Goal: Information Seeking & Learning: Compare options

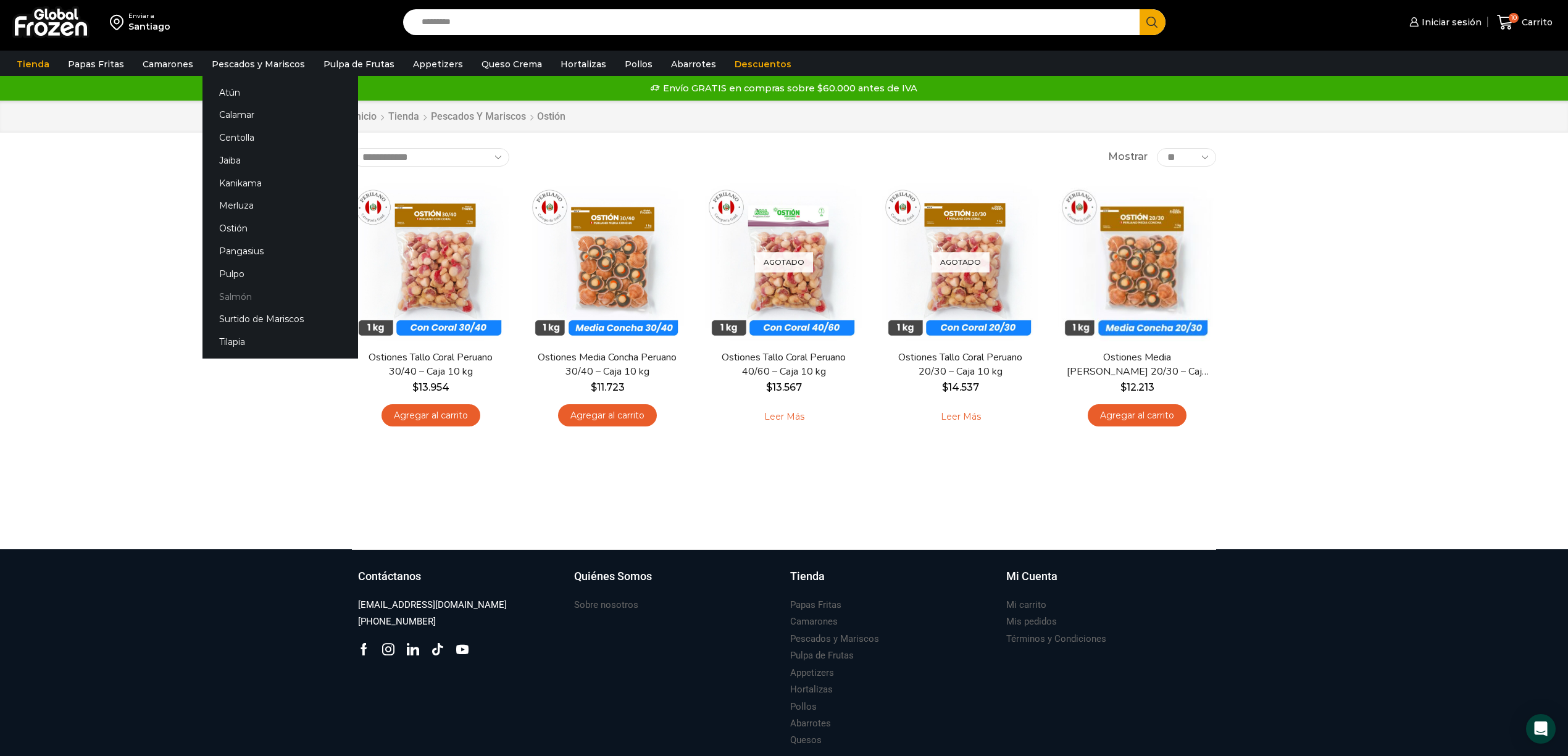
click at [248, 294] on link "Salmón" at bounding box center [281, 296] width 156 height 23
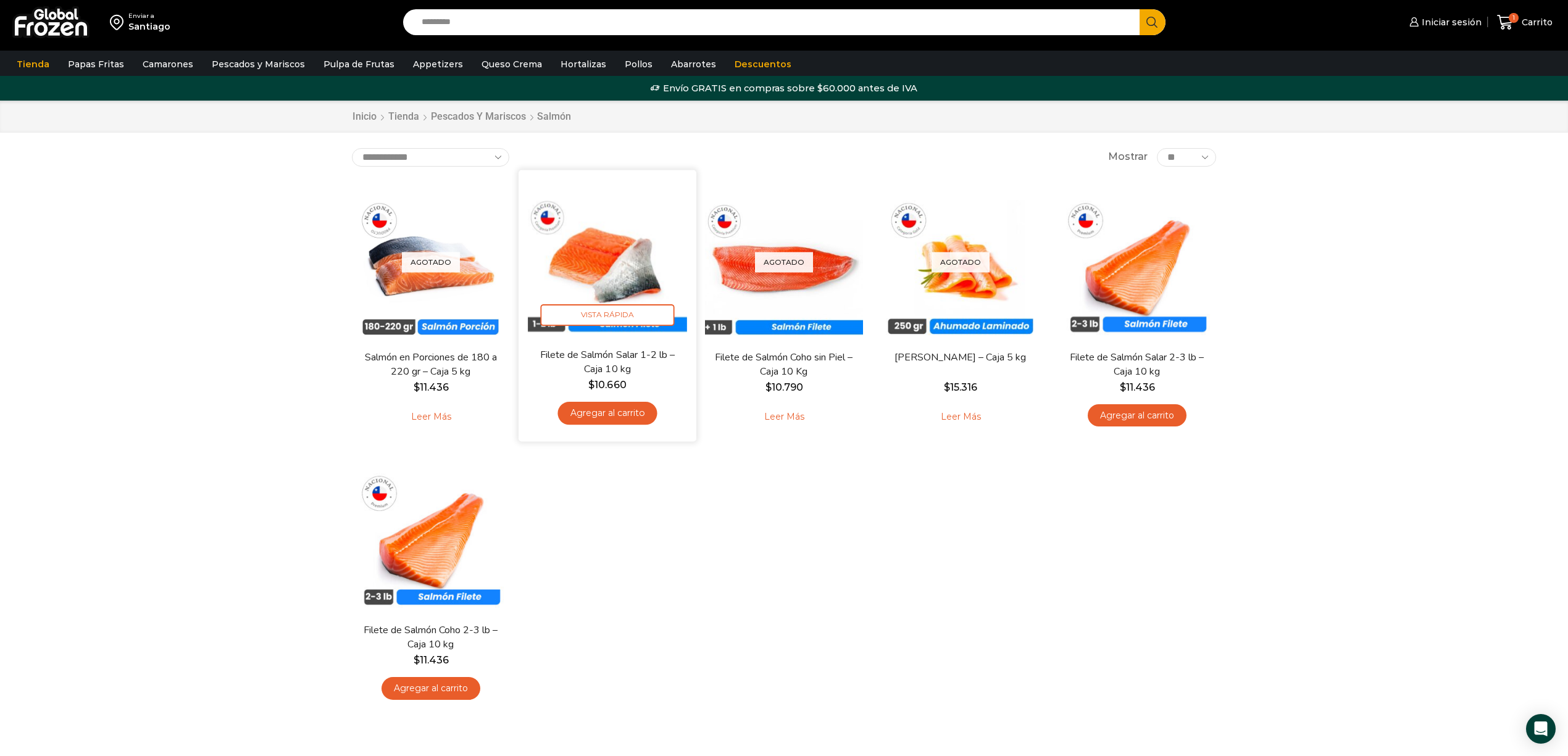
click at [612, 282] on img at bounding box center [606, 258] width 159 height 159
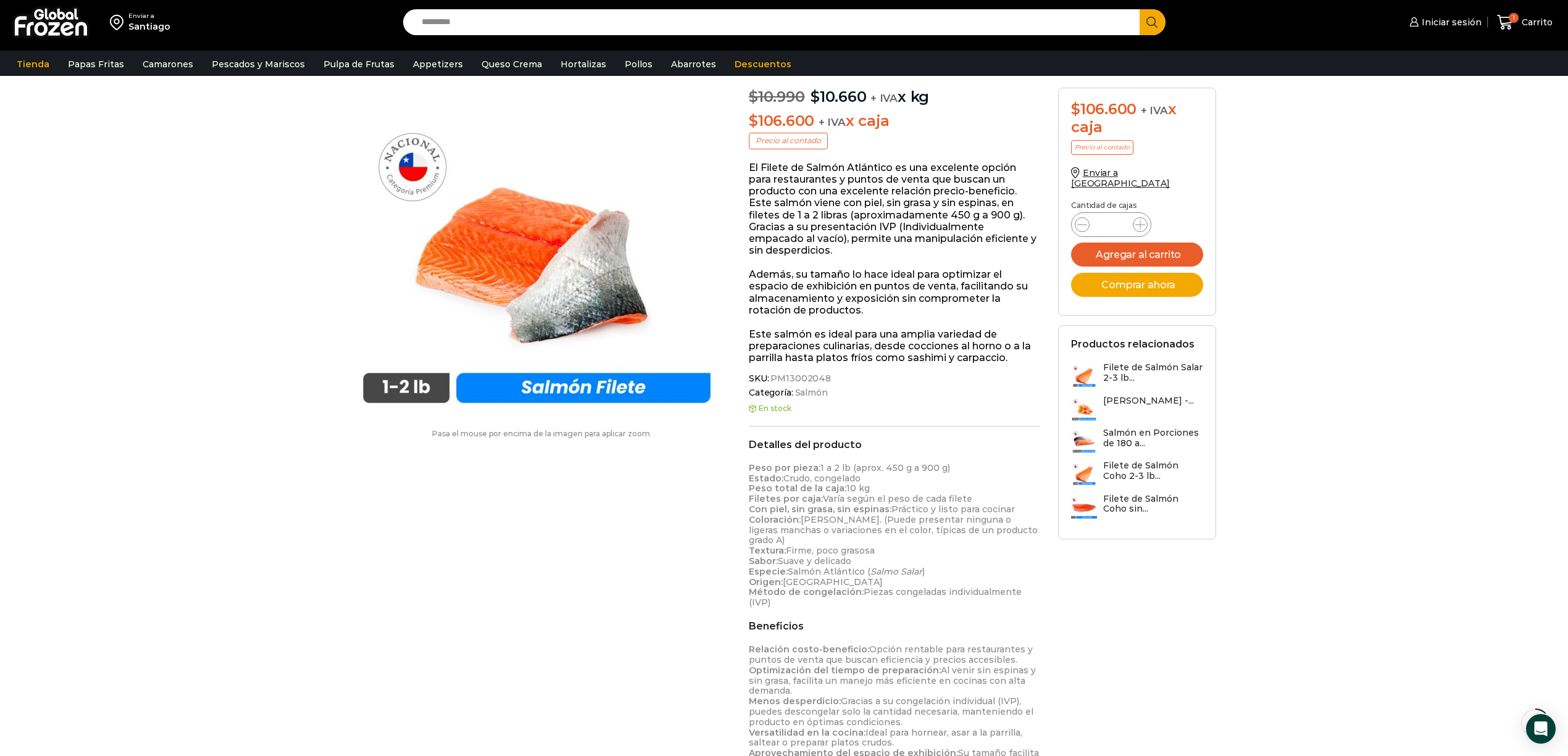
scroll to position [164, 0]
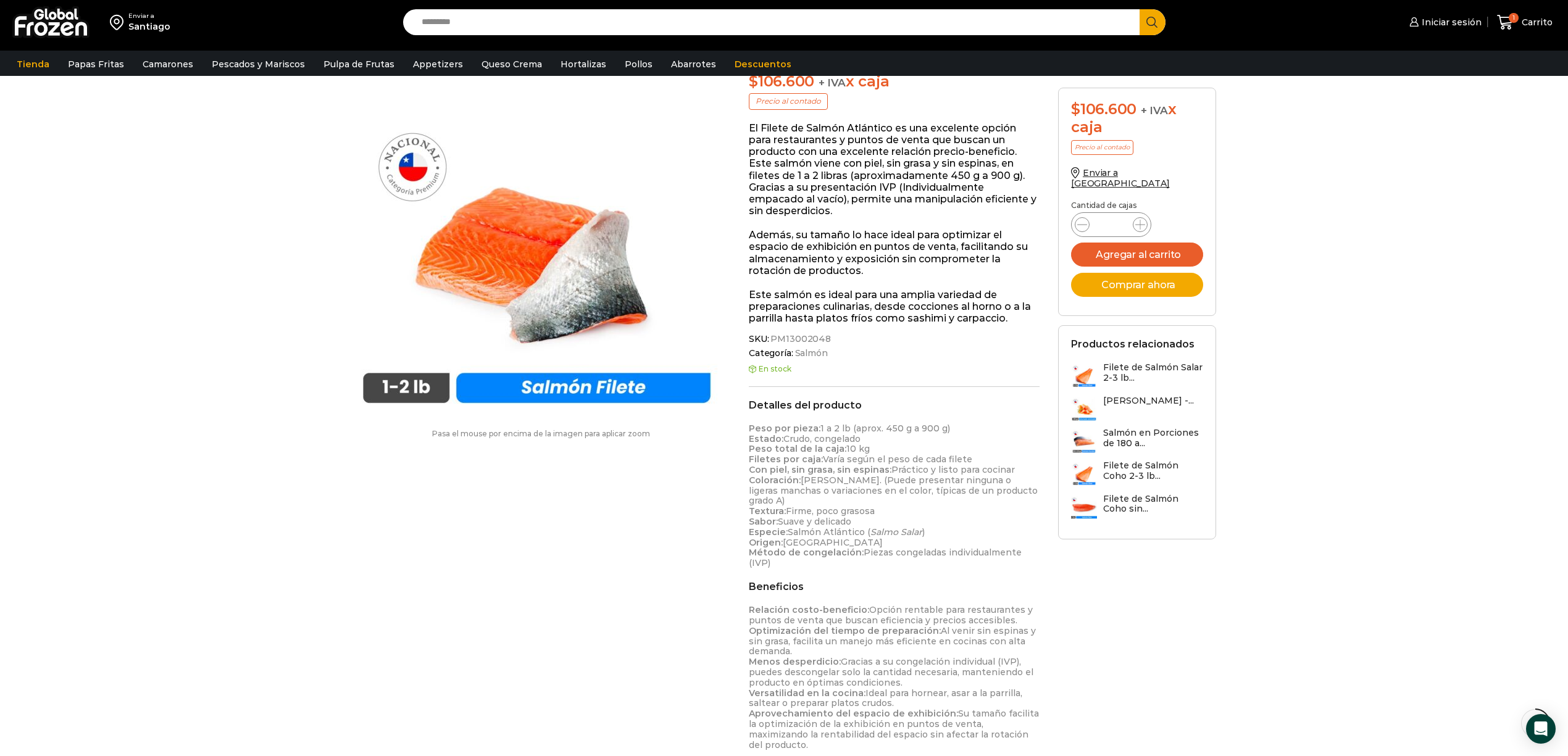
click at [1124, 363] on h3 "Filete de Salmón Salar 2-3 lb..." at bounding box center [1153, 373] width 100 height 21
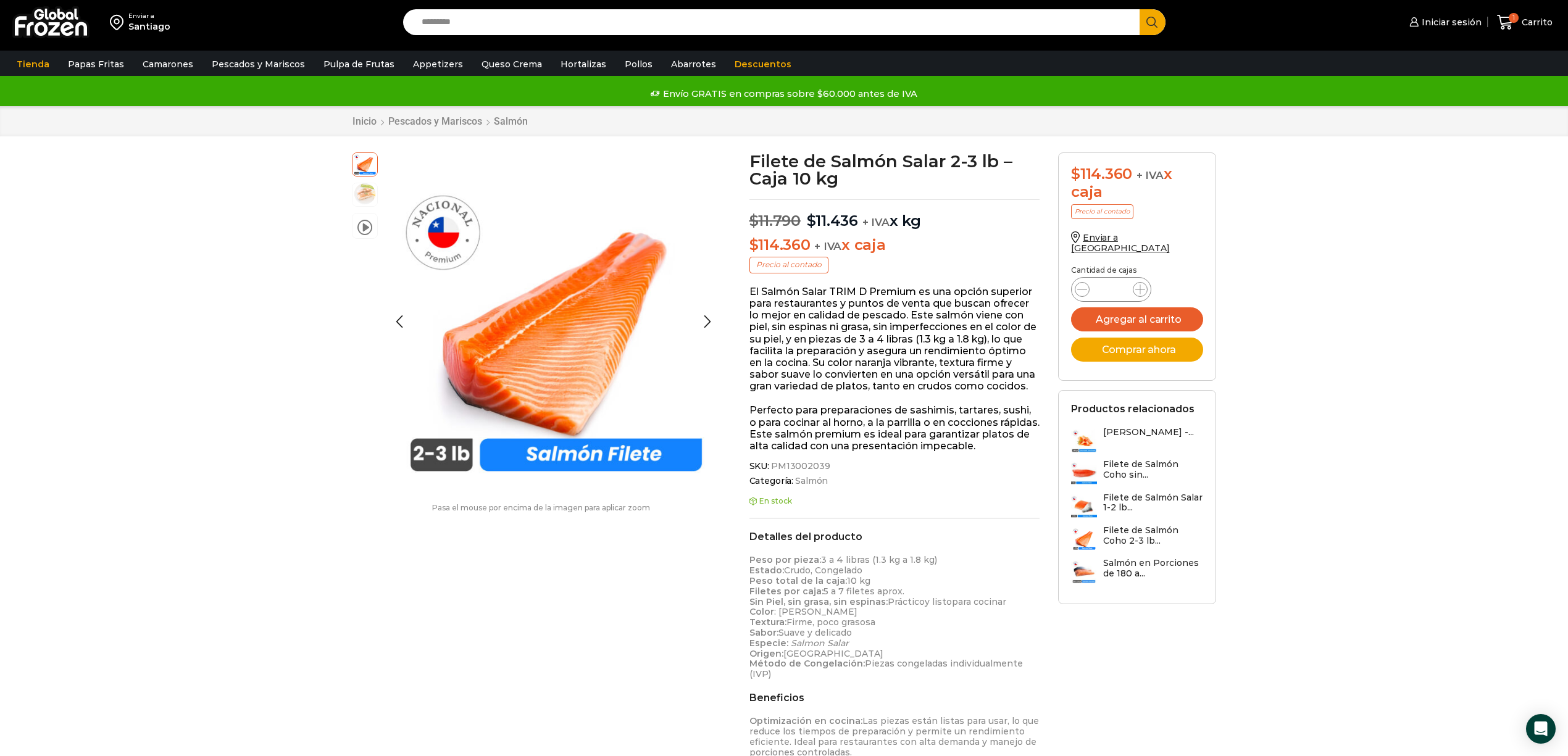
click at [366, 198] on img at bounding box center [365, 194] width 25 height 25
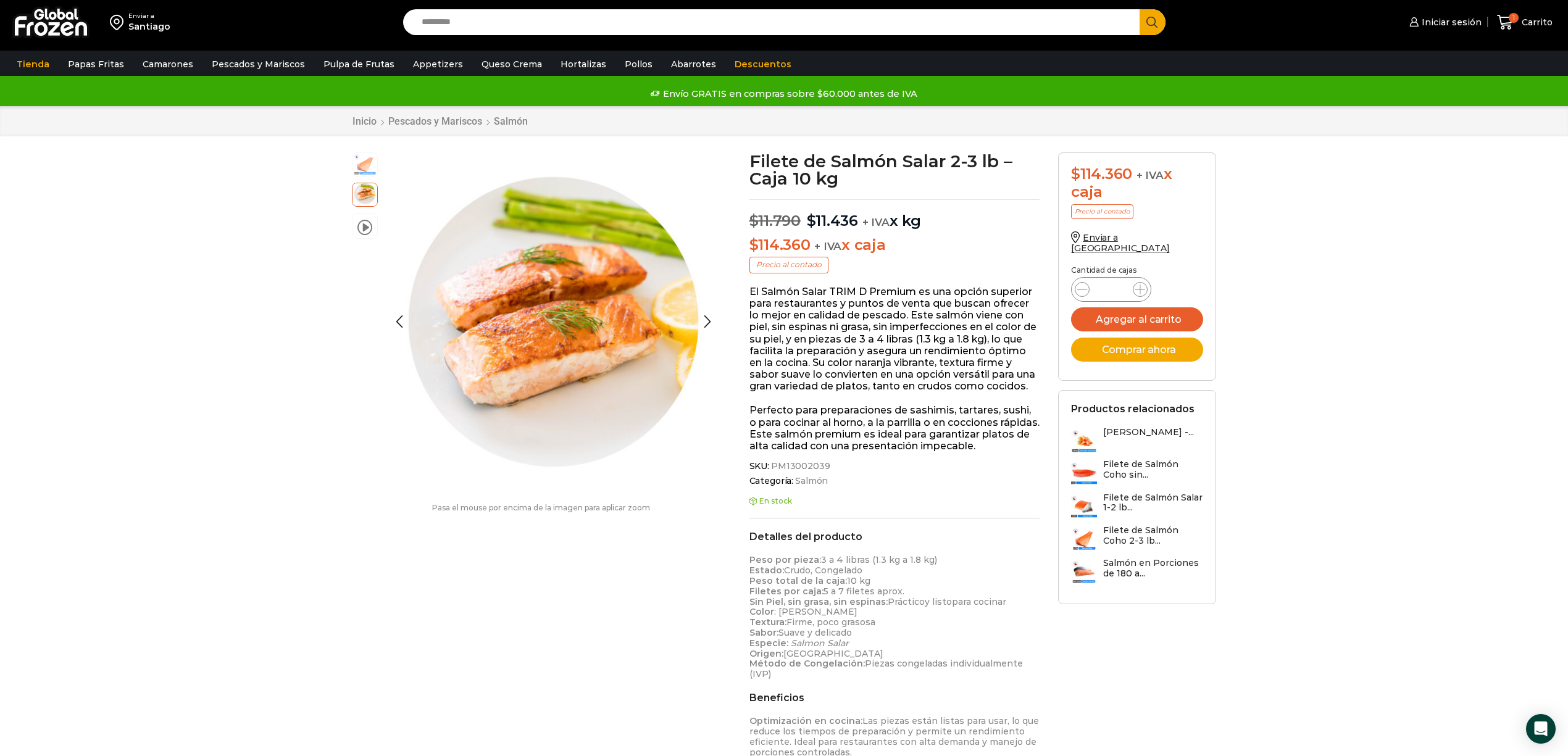
click at [359, 168] on img at bounding box center [365, 163] width 25 height 25
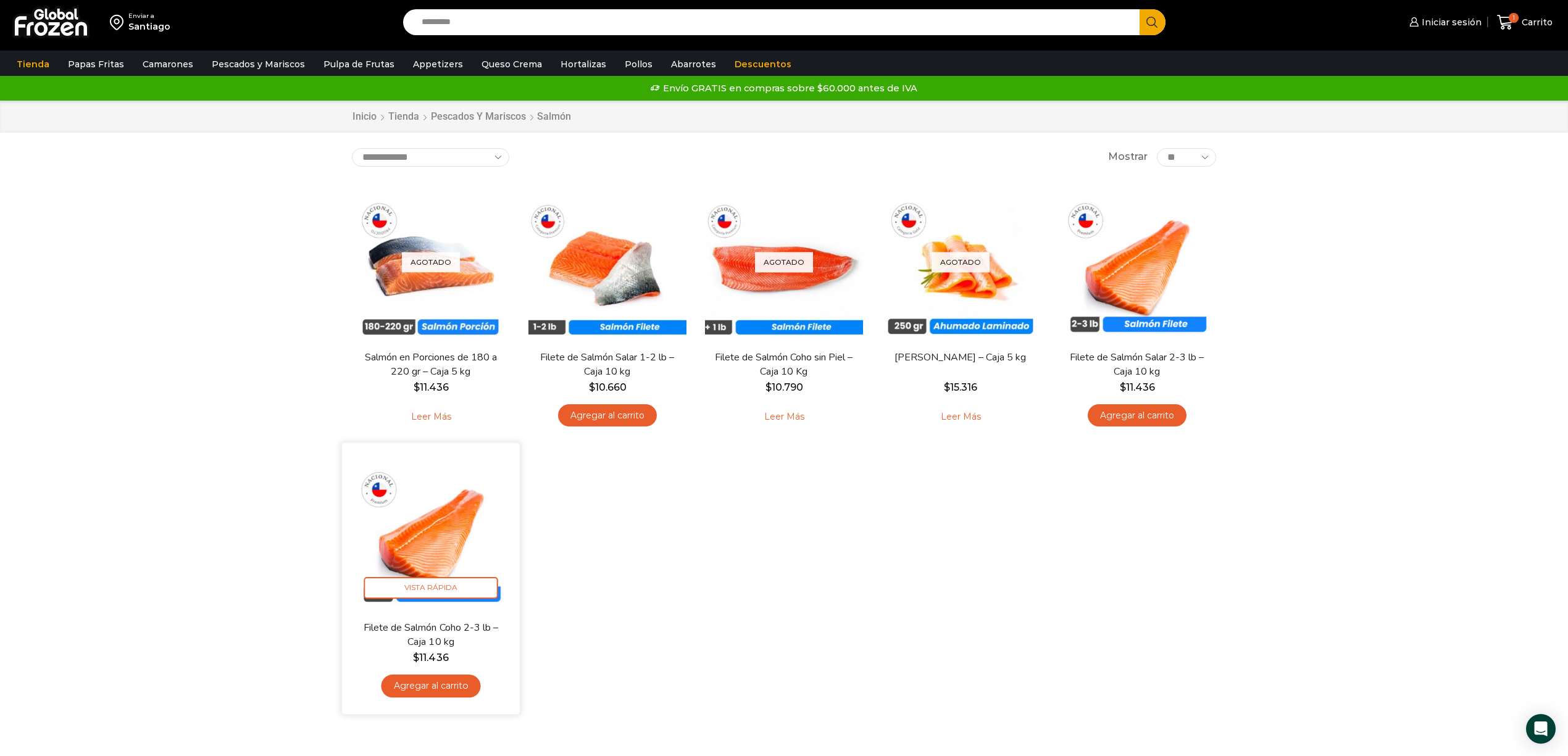
click at [440, 540] on img at bounding box center [430, 530] width 159 height 159
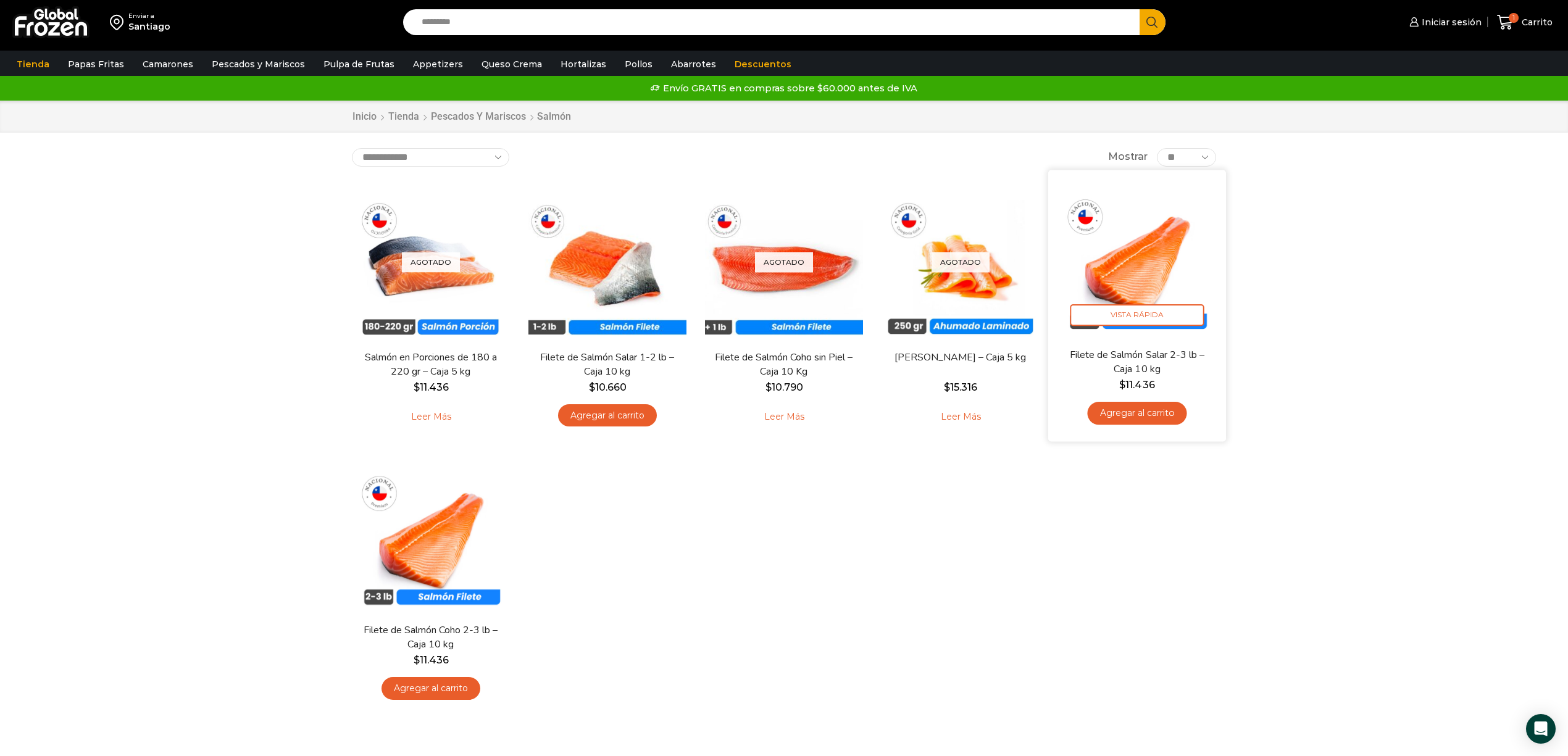
click at [1163, 290] on img at bounding box center [1137, 258] width 159 height 159
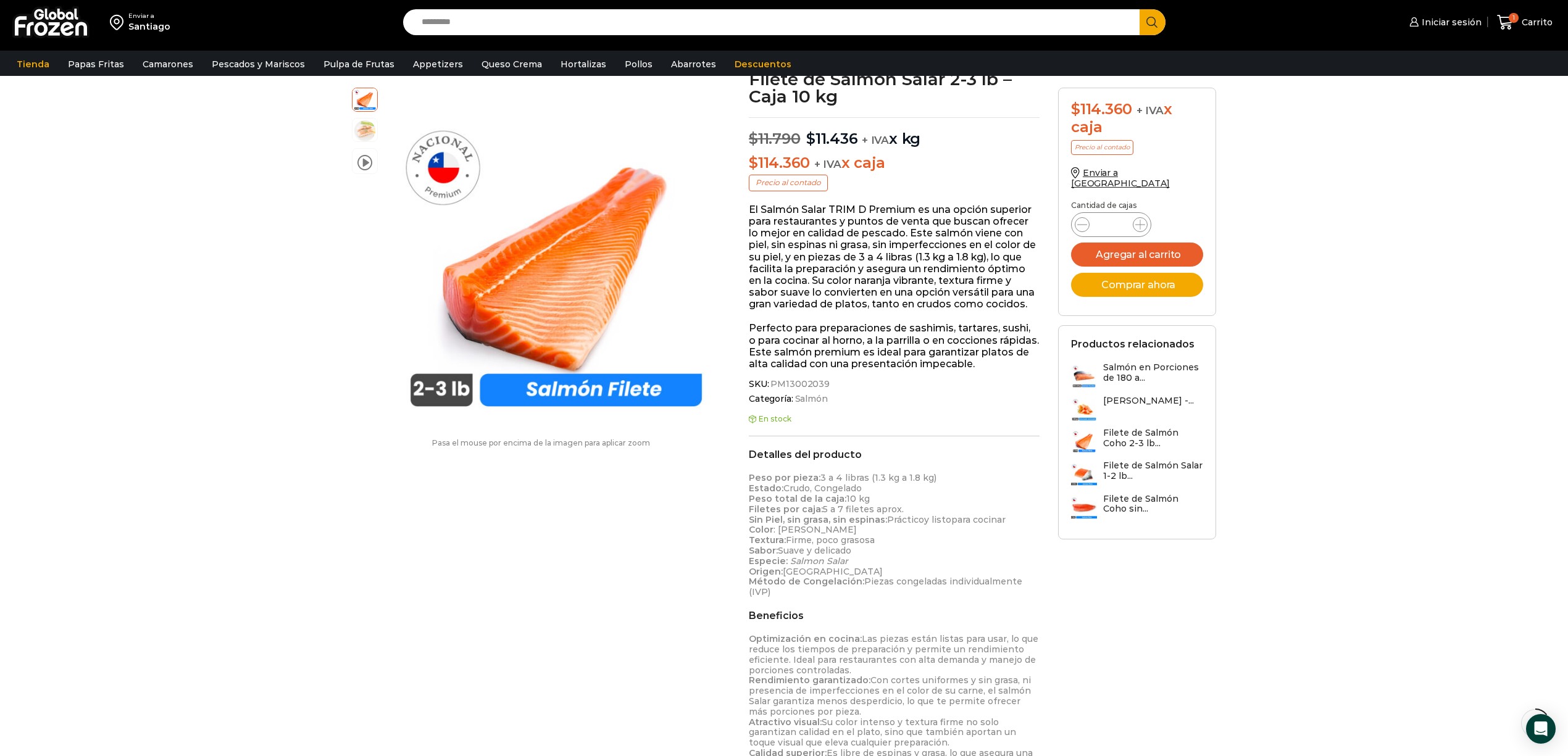
scroll to position [166, 0]
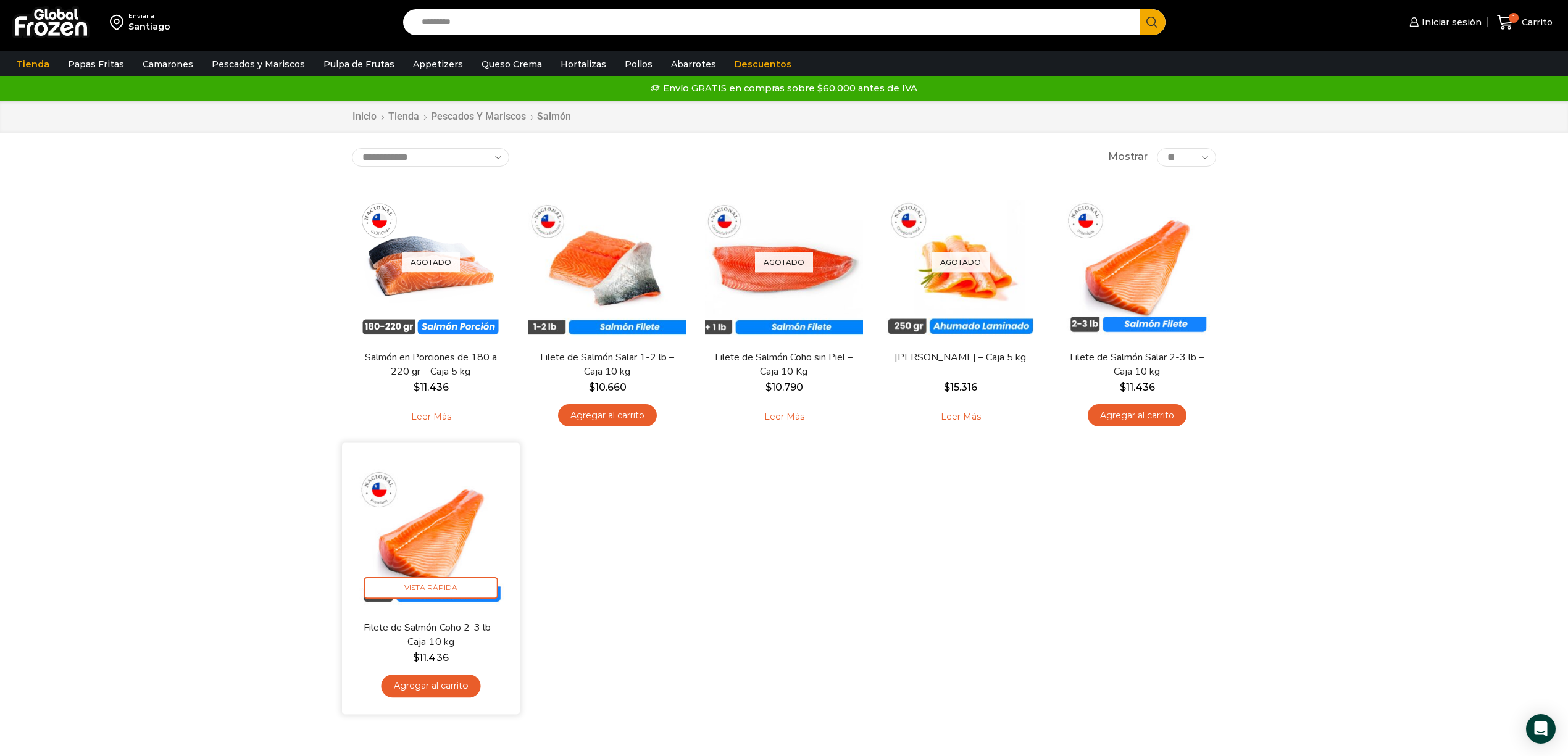
click at [415, 529] on img at bounding box center [430, 530] width 159 height 159
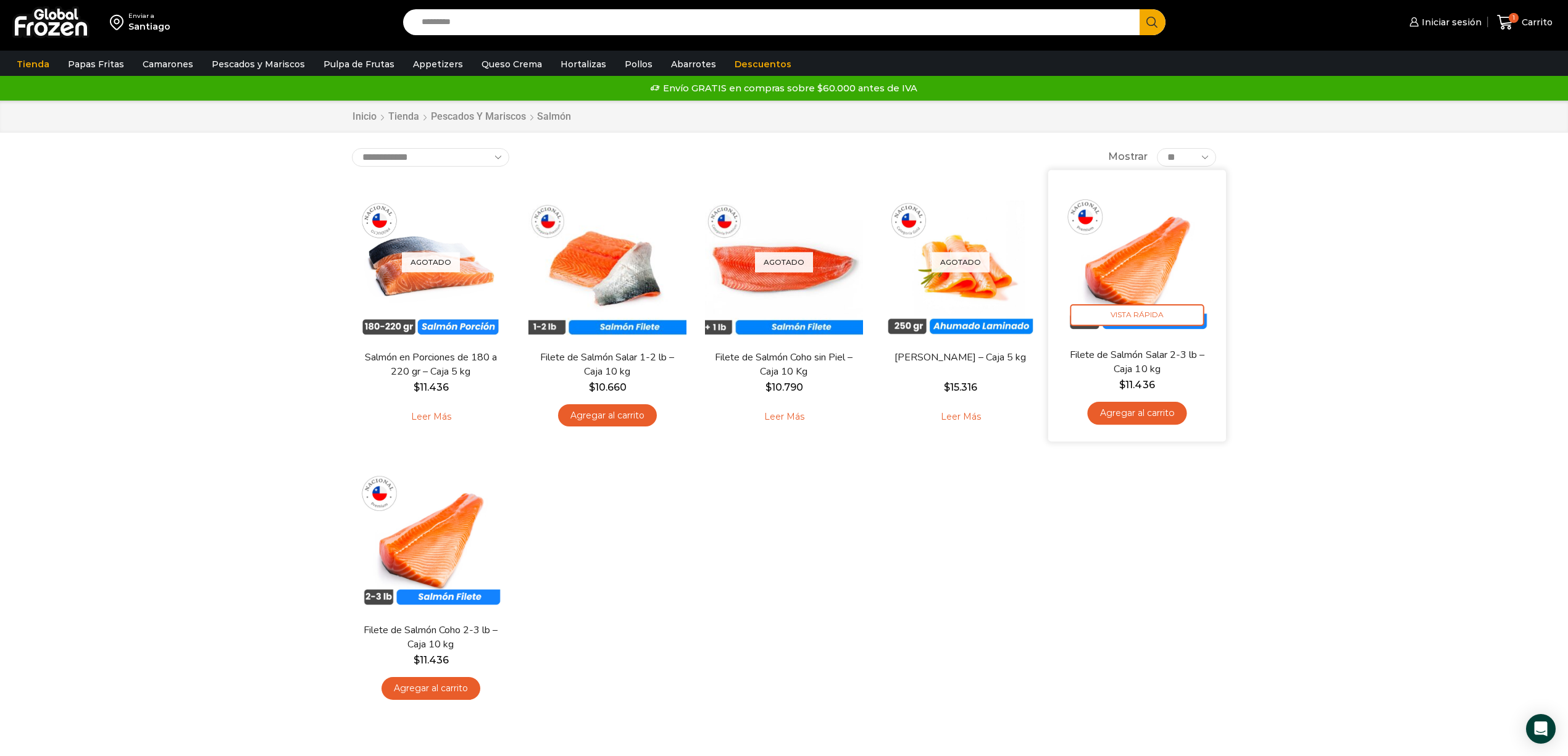
click at [1127, 263] on img at bounding box center [1137, 258] width 159 height 159
